Goal: Task Accomplishment & Management: Complete application form

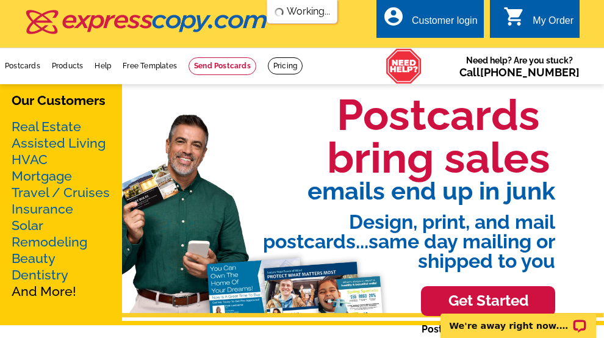
click at [455, 19] on div "Customer login" at bounding box center [445, 23] width 66 height 17
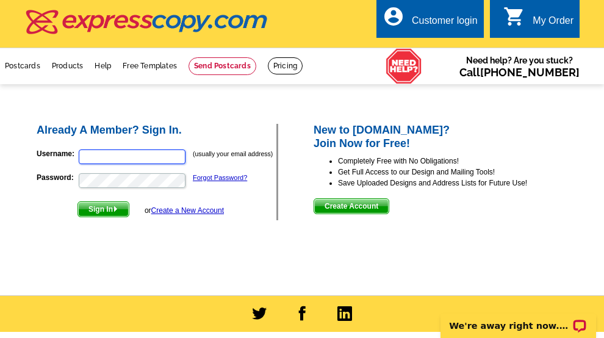
click at [134, 159] on input "Username:" at bounding box center [132, 157] width 107 height 15
click at [170, 157] on input "jerry.holland75@gmail.com" at bounding box center [132, 157] width 107 height 15
type input "jerry@newpointlending.com"
click at [198, 179] on link "Forgot Password?" at bounding box center [220, 177] width 54 height 7
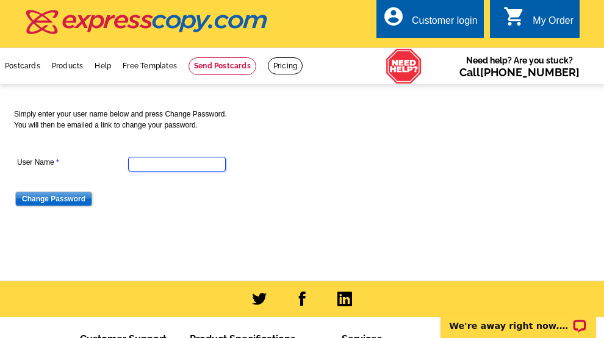
click at [157, 168] on input "User Name" at bounding box center [177, 164] width 98 height 15
type input "jerry@NewPointLending.com"
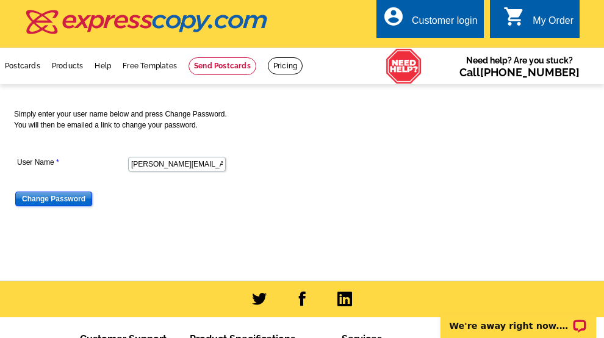
click at [66, 200] on input "Change Password" at bounding box center [53, 199] width 77 height 15
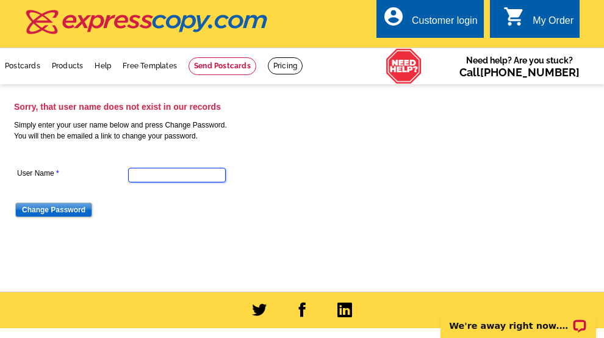
click at [139, 176] on input "User Name" at bounding box center [177, 175] width 98 height 15
type input "[PERSON_NAME][EMAIL_ADDRESS][DOMAIN_NAME]"
click at [46, 209] on input "Change Password" at bounding box center [53, 210] width 77 height 15
click at [439, 18] on div "Customer login" at bounding box center [445, 23] width 66 height 17
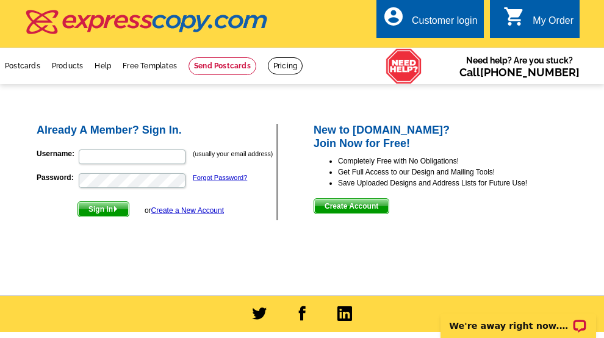
click at [172, 213] on link "Create a New Account" at bounding box center [187, 210] width 73 height 9
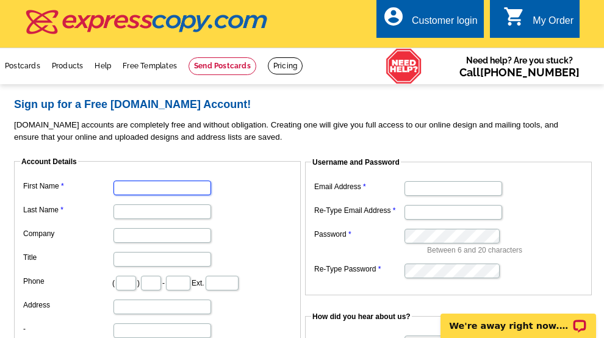
click at [147, 186] on input "First Name" at bounding box center [163, 188] width 98 height 15
type input "[PERSON_NAME]"
type input "Holland"
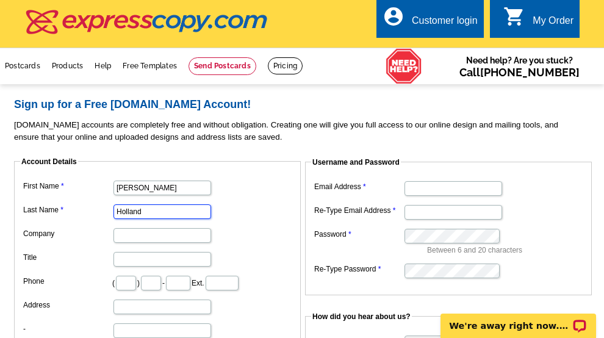
type input "New Point Lending LLC"
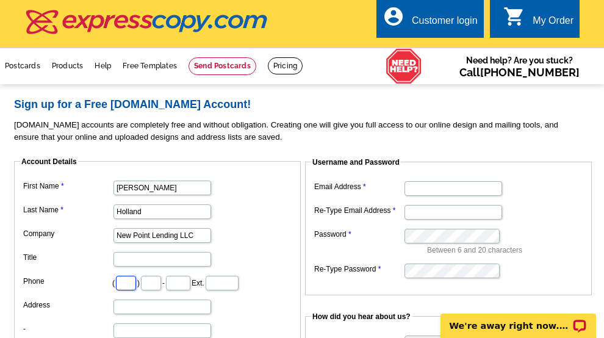
type input "801"
type input "505"
type input "2567"
type input "[STREET_ADDRESS]"
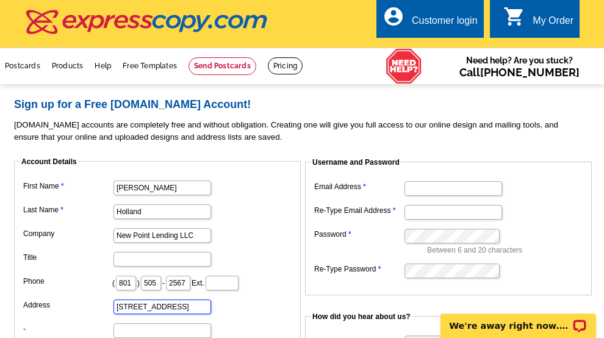
type input "Riverton"
select select "UT"
type input "84065"
type input "[PERSON_NAME][EMAIL_ADDRESS][DOMAIN_NAME]"
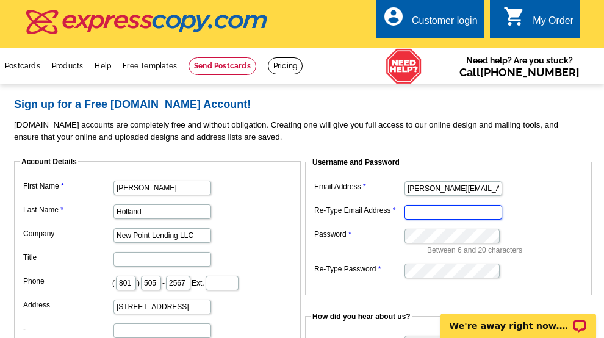
type input "[PERSON_NAME][EMAIL_ADDRESS][DOMAIN_NAME]"
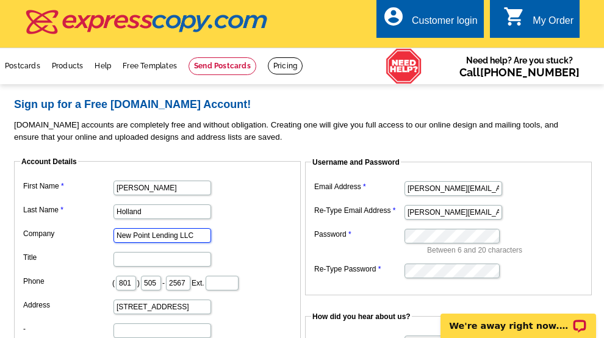
click at [192, 237] on input "New Point Lending LLC" at bounding box center [163, 235] width 98 height 15
type input "N"
type input "Quazel Mortgage"
click at [167, 261] on input "Title" at bounding box center [163, 259] width 98 height 15
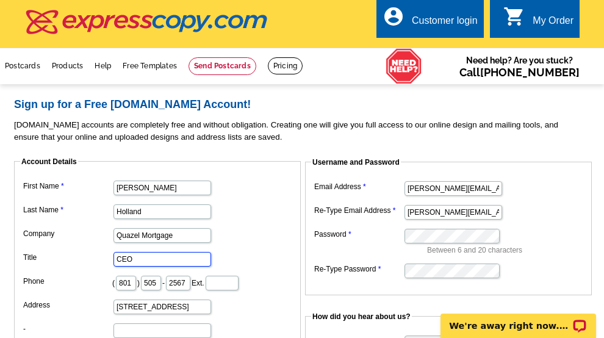
type input "CEO"
click at [480, 190] on input "[PERSON_NAME][EMAIL_ADDRESS][DOMAIN_NAME]" at bounding box center [454, 188] width 98 height 15
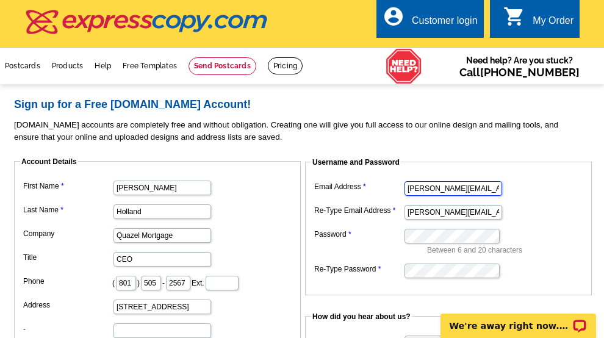
type input "[PERSON_NAME][EMAIL_ADDRESS][DOMAIN_NAME]"
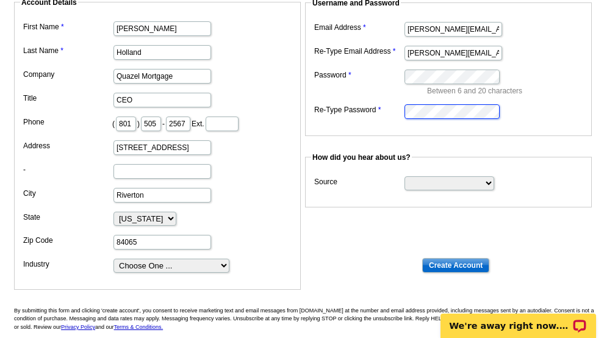
scroll to position [167, 0]
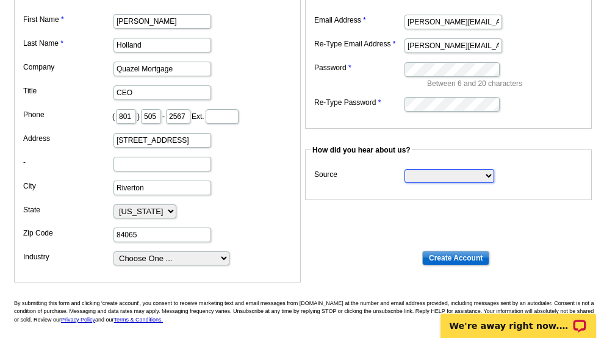
click at [490, 177] on select "Search Engine Television Ad Direct Mail Postcard Email Referred by a friend Oth…" at bounding box center [450, 176] width 90 height 14
click at [405, 170] on select "Search Engine Television Ad Direct Mail Postcard Email Referred by a friend Oth…" at bounding box center [450, 176] width 90 height 14
click at [483, 175] on select "Search Engine Television Ad Direct Mail Postcard Email Referred by a friend Oth…" at bounding box center [450, 176] width 90 height 14
click at [405, 170] on select "Search Engine Television Ad Direct Mail Postcard Email Referred by a friend Oth…" at bounding box center [450, 176] width 90 height 14
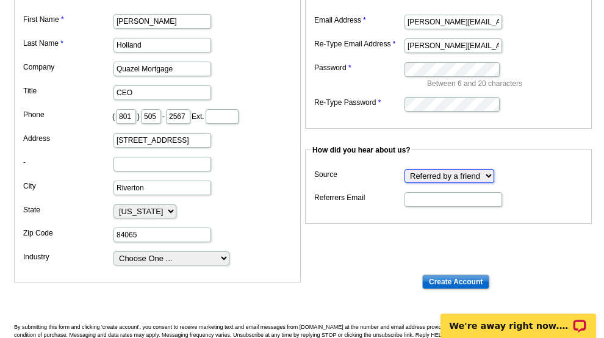
click at [487, 177] on select "Search Engine Television Ad Direct Mail Postcard Email Referred by a friend Oth…" at bounding box center [450, 176] width 90 height 14
select select "other"
click at [405, 170] on select "Search Engine Television Ad Direct Mail Postcard Email Referred by a friend Oth…" at bounding box center [450, 176] width 90 height 14
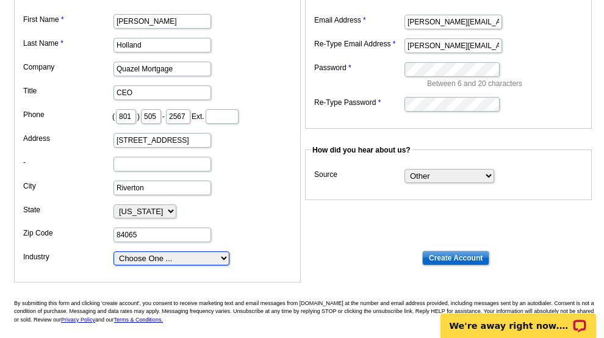
click at [226, 262] on select "Choose One ... Residential Real Estate Accounting Agriculture Architecture Arts…" at bounding box center [172, 258] width 116 height 14
select select "3"
click at [114, 252] on select "Choose One ... Residential Real Estate Accounting Agriculture Architecture Arts…" at bounding box center [172, 258] width 116 height 14
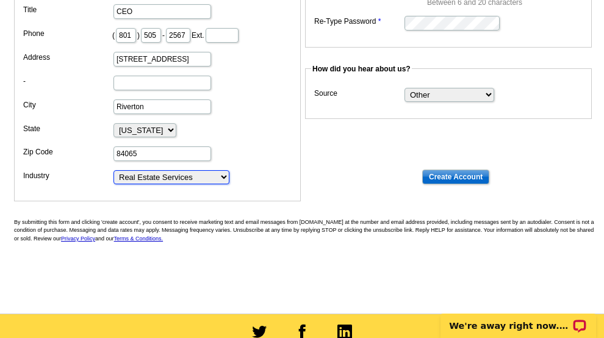
scroll to position [249, 0]
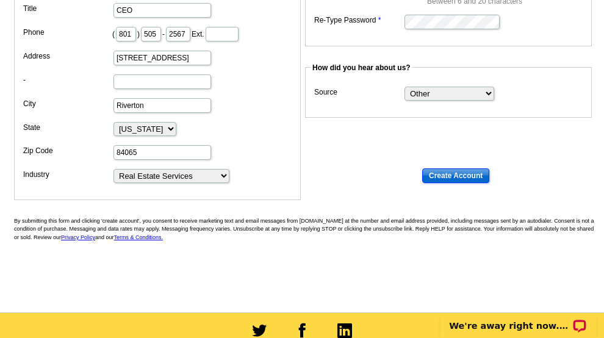
click at [460, 175] on input "Create Account" at bounding box center [455, 175] width 67 height 15
